Goal: Transaction & Acquisition: Book appointment/travel/reservation

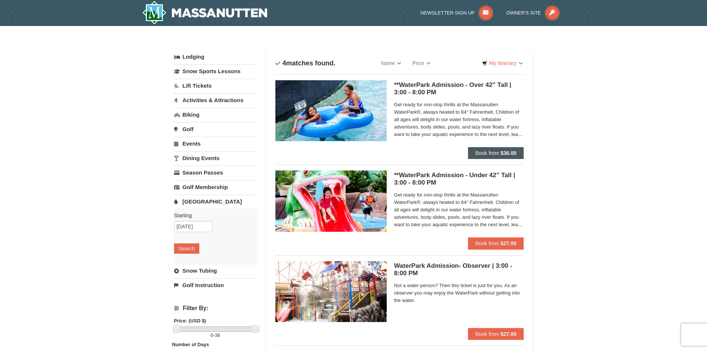
scroll to position [0, 0]
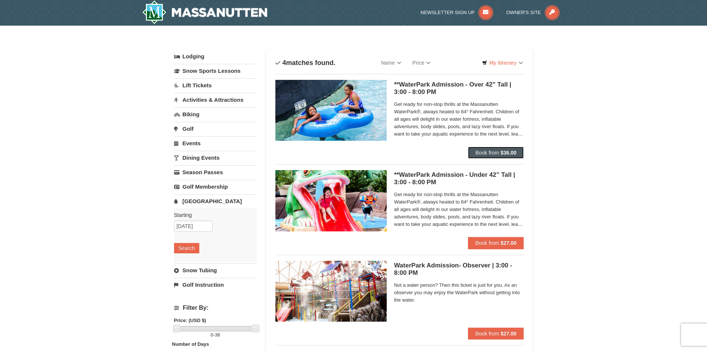
click at [506, 151] on strong "$36.00" at bounding box center [508, 152] width 16 height 6
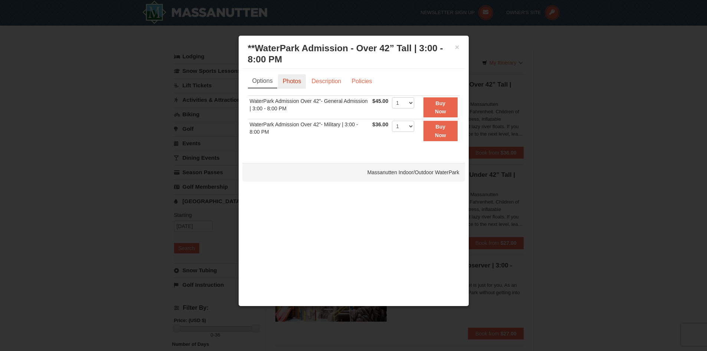
click at [295, 80] on link "Photos" at bounding box center [292, 81] width 28 height 14
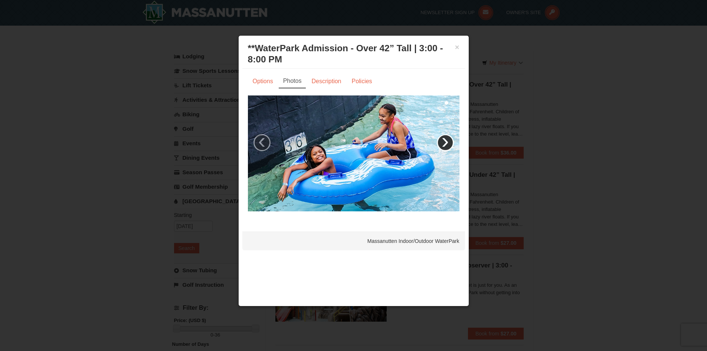
click at [445, 142] on link "›" at bounding box center [445, 142] width 17 height 17
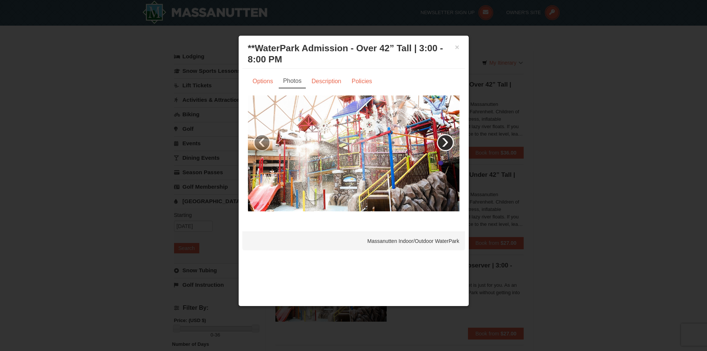
click at [445, 142] on link "›" at bounding box center [445, 142] width 17 height 17
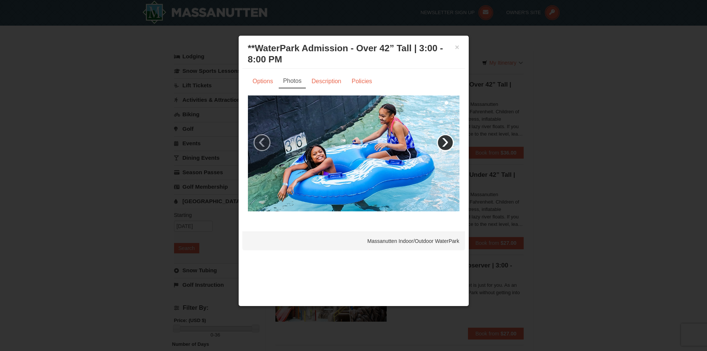
click at [445, 142] on link "›" at bounding box center [445, 142] width 17 height 17
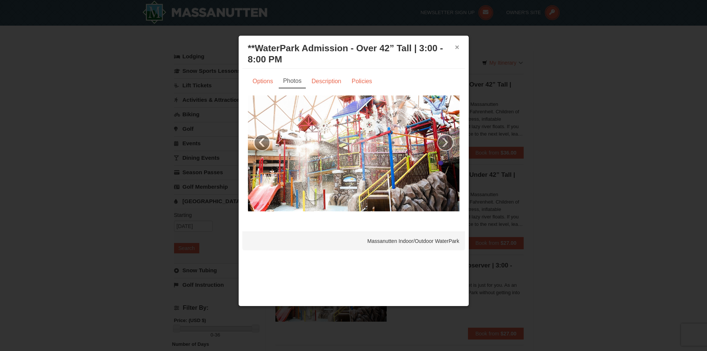
click at [456, 45] on button "×" at bounding box center [457, 46] width 4 height 7
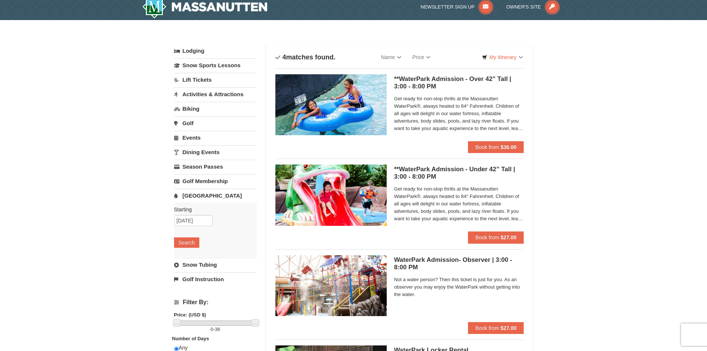
scroll to position [0, 0]
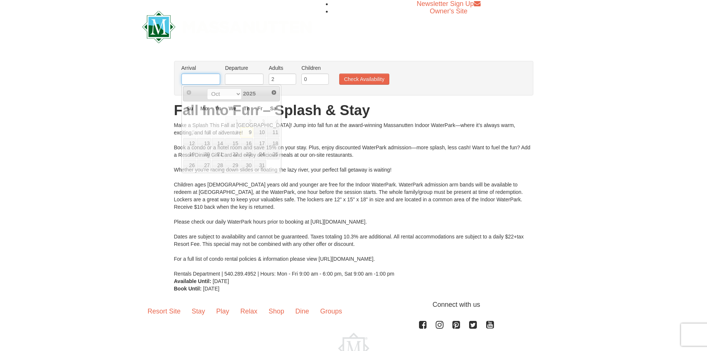
click at [214, 78] on input "text" at bounding box center [200, 78] width 39 height 11
click at [204, 145] on link "13" at bounding box center [204, 143] width 14 height 10
type input "[DATE]"
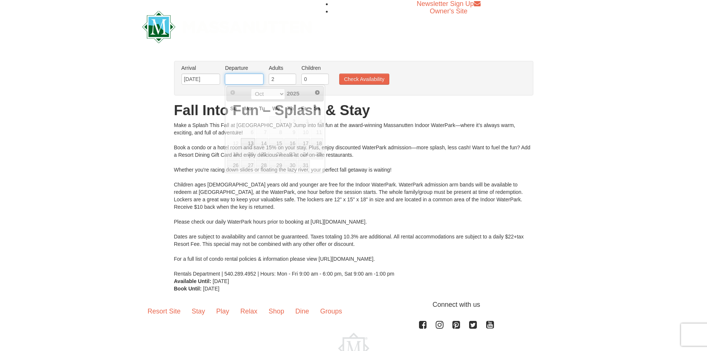
click at [248, 78] on input "text" at bounding box center [244, 78] width 39 height 11
click at [276, 142] on link "15" at bounding box center [276, 143] width 14 height 10
type input "[DATE]"
click at [309, 80] on input "0" at bounding box center [314, 78] width 27 height 11
type input "1"
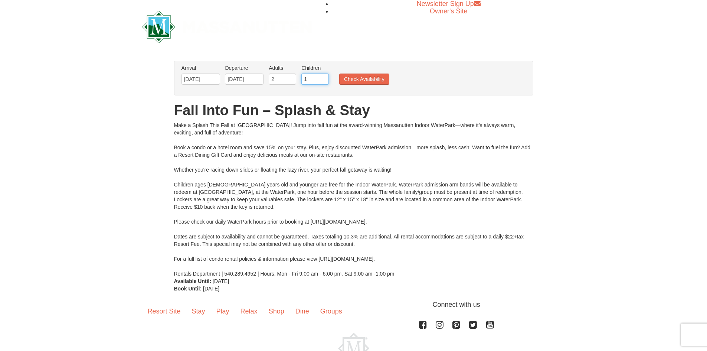
click at [323, 77] on input "1" at bounding box center [314, 78] width 27 height 11
click at [344, 78] on button "Check Availability" at bounding box center [364, 78] width 50 height 11
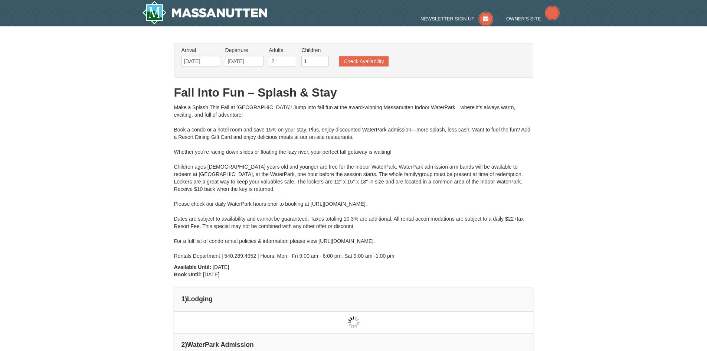
type input "[DATE]"
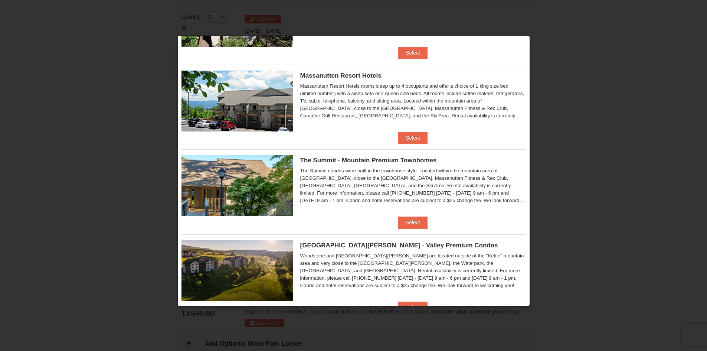
scroll to position [243, 0]
click at [405, 138] on button "Select" at bounding box center [412, 138] width 29 height 12
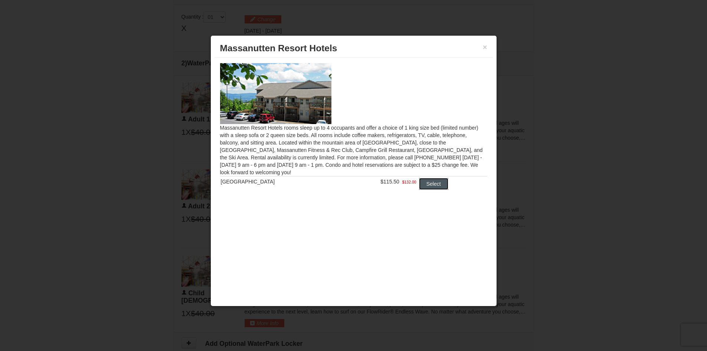
click at [424, 184] on button "Select" at bounding box center [433, 184] width 29 height 12
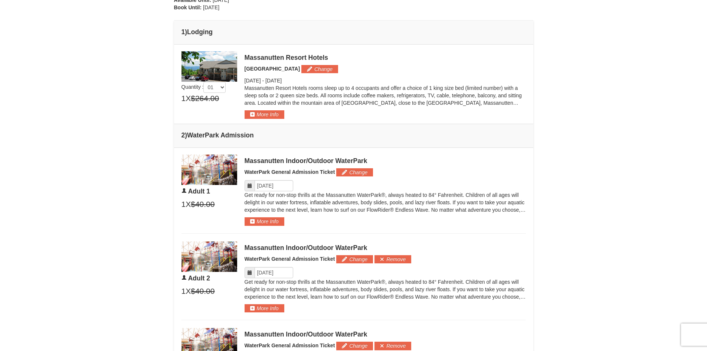
scroll to position [267, 0]
click at [253, 221] on button "More Info" at bounding box center [264, 221] width 40 height 8
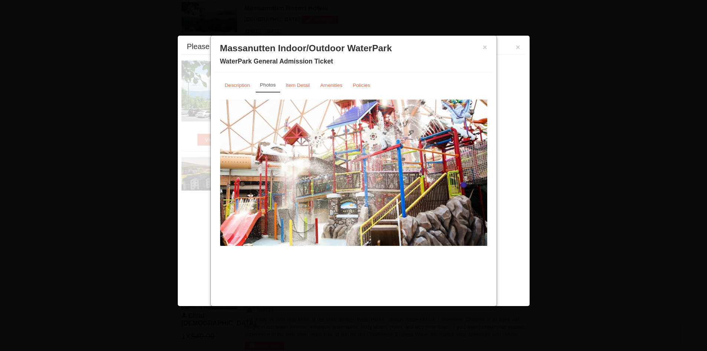
scroll to position [318, 0]
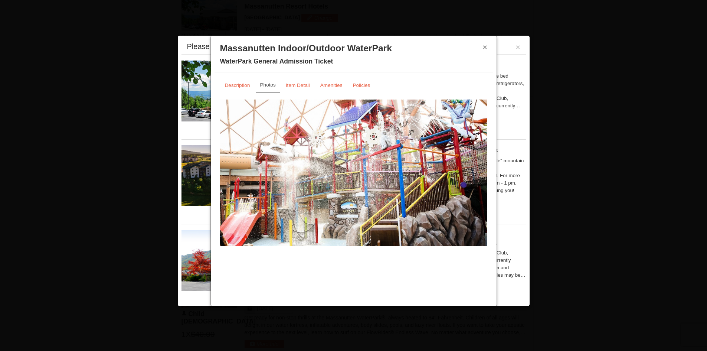
click at [486, 48] on button "×" at bounding box center [485, 46] width 4 height 7
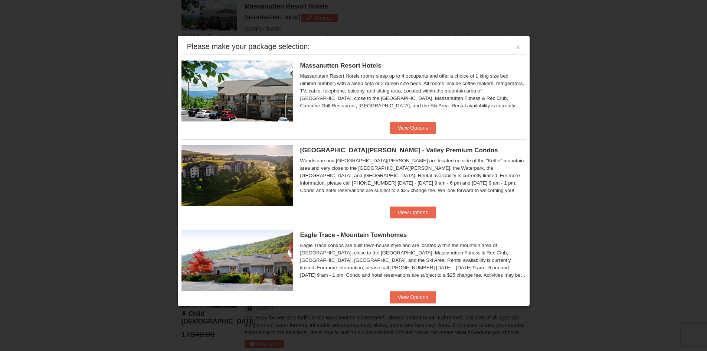
click at [510, 44] on div "Please make your package selection: ×" at bounding box center [353, 46] width 344 height 15
click at [516, 47] on button "×" at bounding box center [518, 46] width 4 height 7
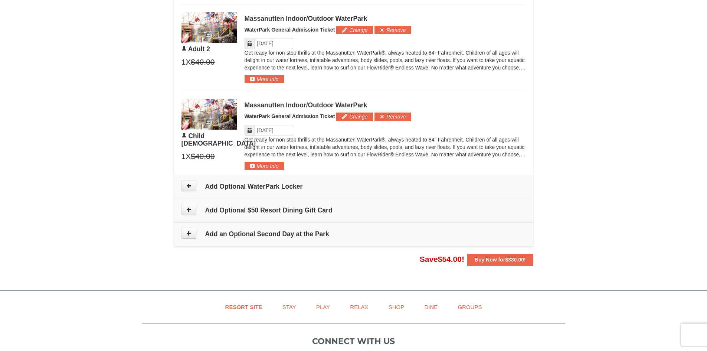
scroll to position [494, 0]
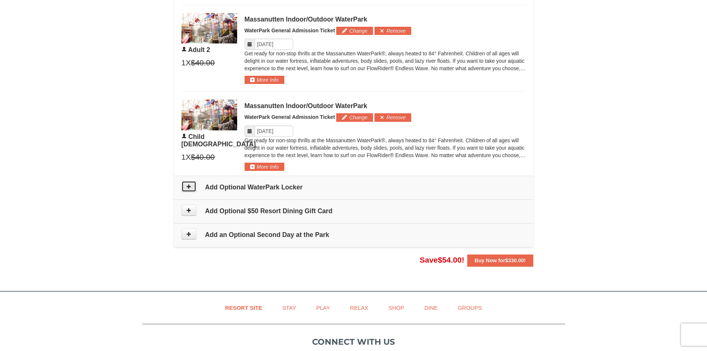
click at [189, 187] on icon at bounding box center [188, 186] width 5 height 5
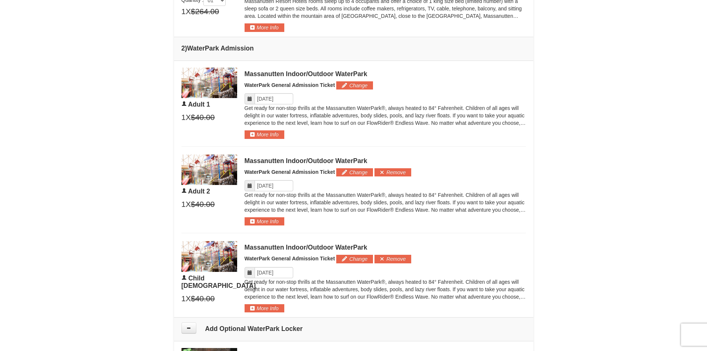
scroll to position [353, 0]
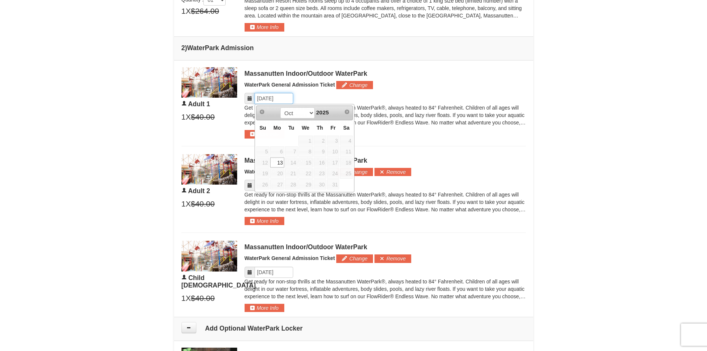
click at [260, 96] on input "Please format dates MM/DD/YYYY" at bounding box center [273, 98] width 39 height 11
click at [289, 161] on span "14" at bounding box center [291, 162] width 13 height 10
click at [123, 175] on div "× From: To: Adults: 2 Children: 1 Change Arrival Please format dates MM/DD/YYYY…" at bounding box center [353, 85] width 707 height 827
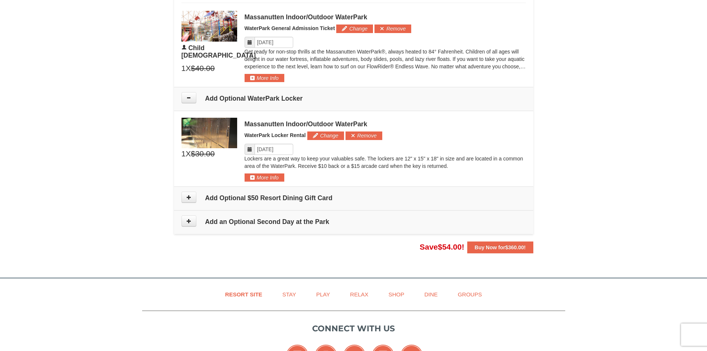
scroll to position [583, 0]
click at [187, 200] on button at bounding box center [188, 196] width 15 height 11
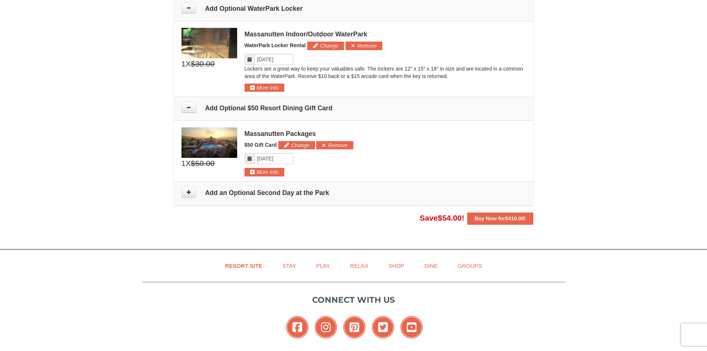
scroll to position [672, 0]
click at [187, 107] on icon at bounding box center [188, 107] width 5 height 5
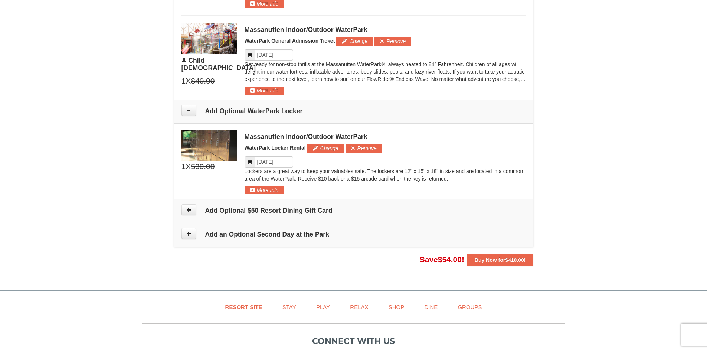
scroll to position [567, 0]
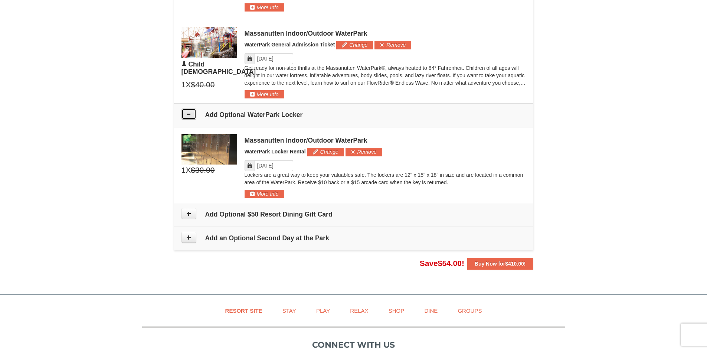
click at [188, 114] on icon at bounding box center [188, 113] width 5 height 5
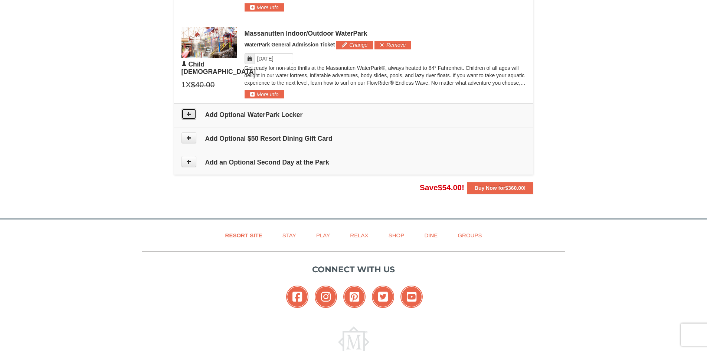
click at [189, 113] on icon at bounding box center [188, 113] width 5 height 5
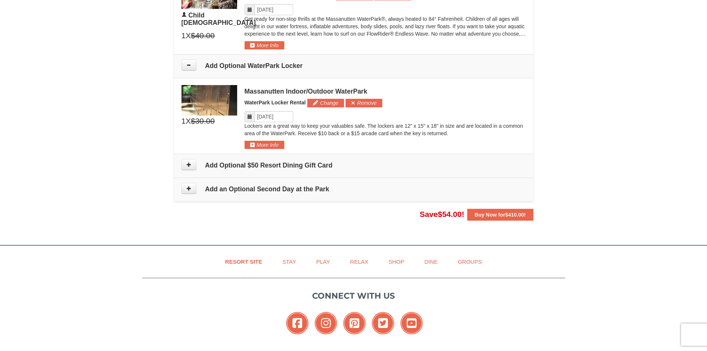
scroll to position [615, 0]
click at [187, 63] on icon at bounding box center [188, 65] width 5 height 5
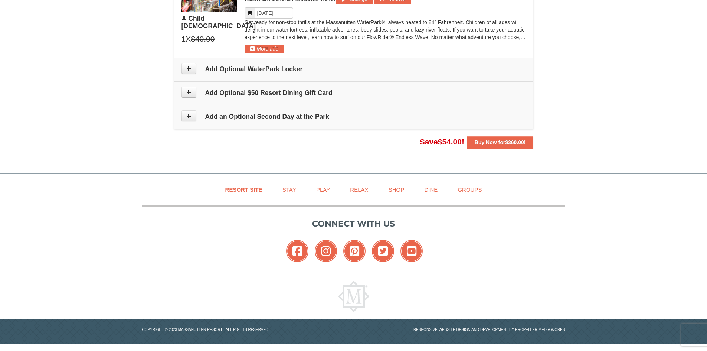
scroll to position [612, 0]
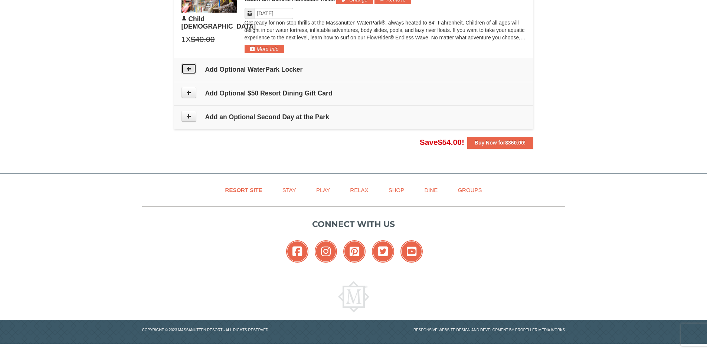
click at [187, 66] on icon at bounding box center [188, 68] width 5 height 5
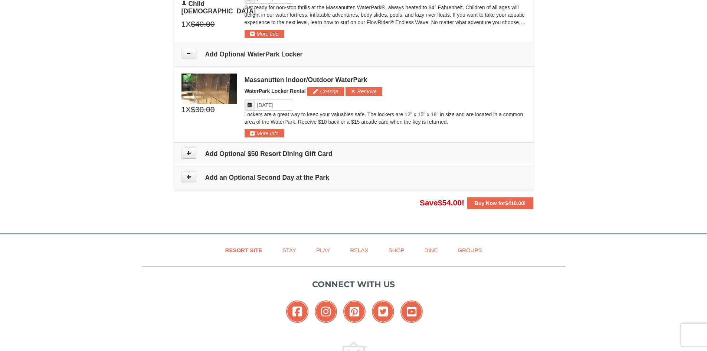
scroll to position [628, 0]
click at [190, 52] on icon at bounding box center [188, 52] width 5 height 5
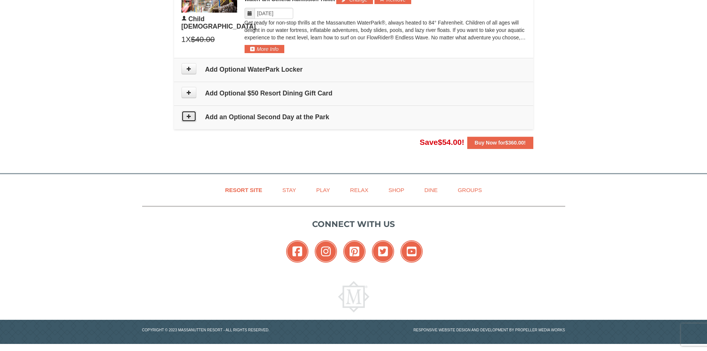
click at [187, 121] on button at bounding box center [188, 116] width 15 height 11
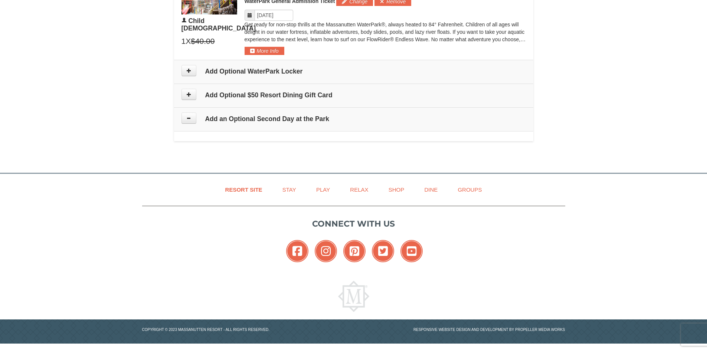
type input "[DATE]"
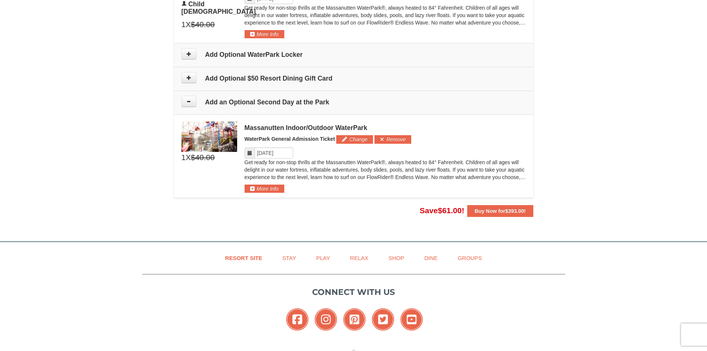
scroll to position [626, 0]
click at [191, 102] on icon at bounding box center [188, 101] width 5 height 5
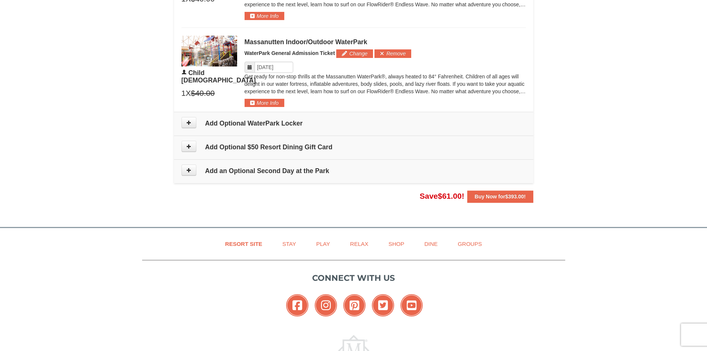
scroll to position [559, 0]
